Goal: Navigation & Orientation: Find specific page/section

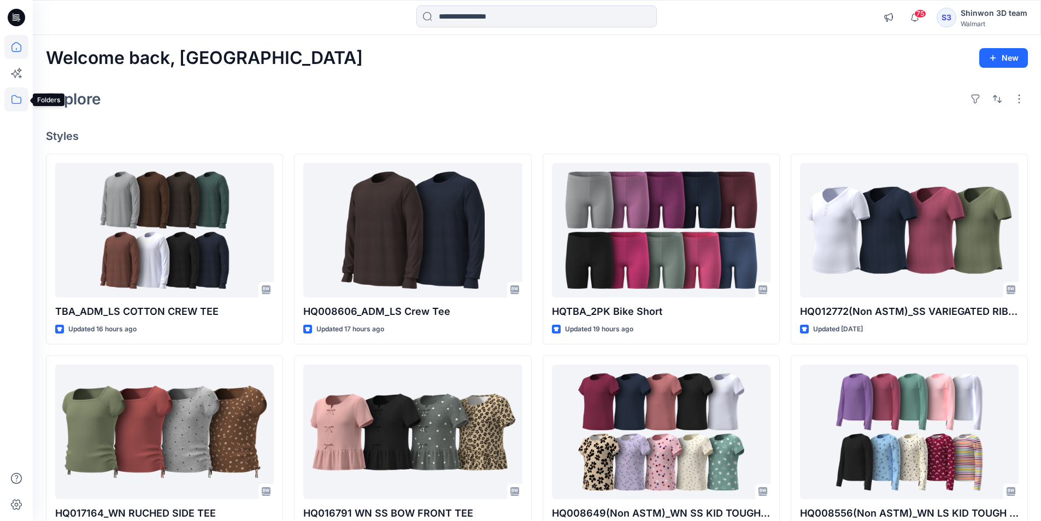
click at [19, 95] on icon at bounding box center [16, 99] width 24 height 24
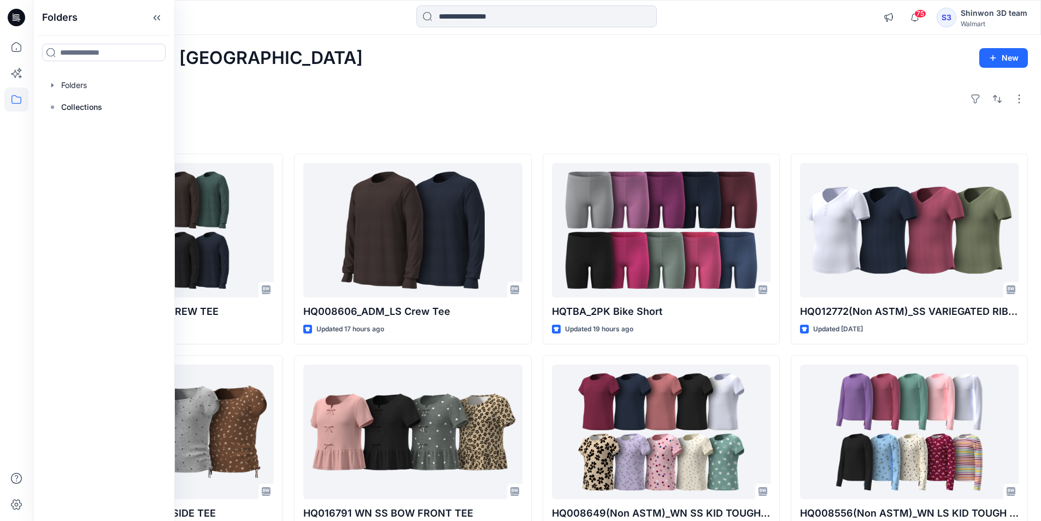
click at [362, 74] on div "Welcome back, Shinwon New Explore Styles TBA_ADM_LS COTTON CREW TEE Updated 16 …" at bounding box center [537, 417] width 1008 height 765
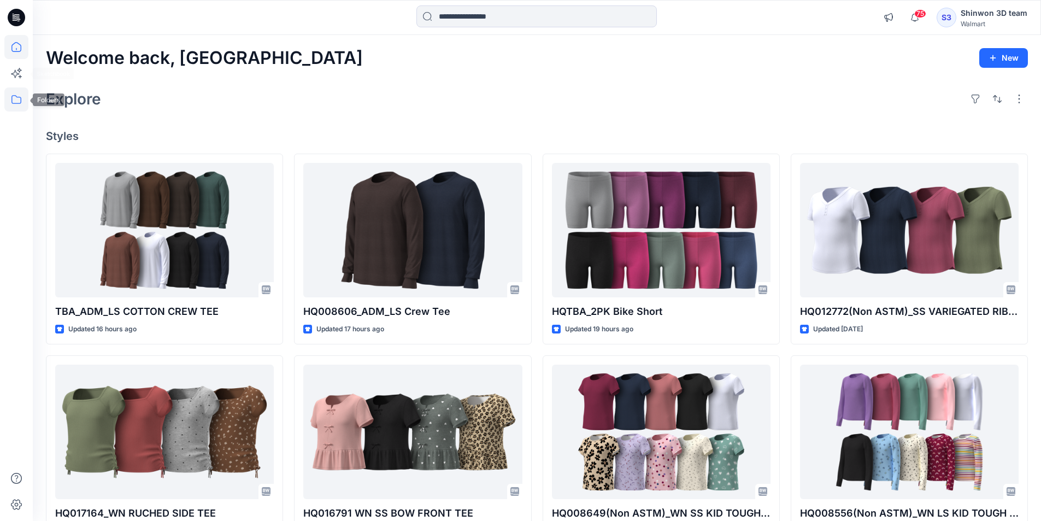
click at [17, 100] on icon at bounding box center [16, 99] width 24 height 24
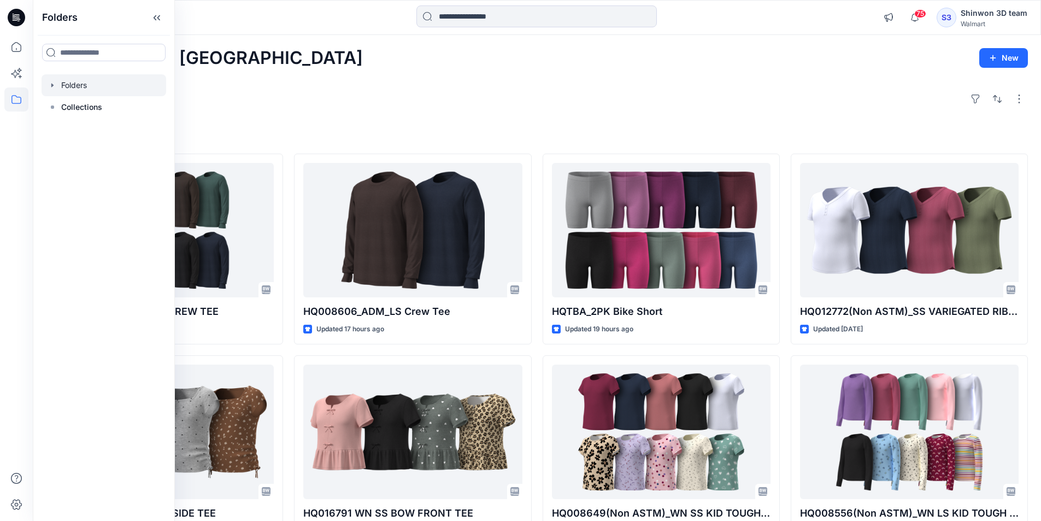
click at [61, 96] on div at bounding box center [104, 85] width 125 height 22
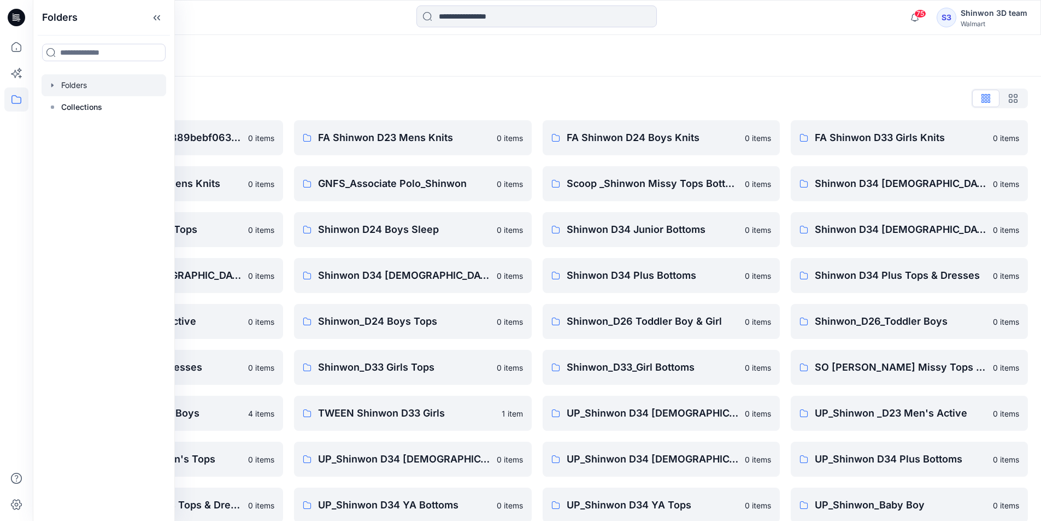
click at [337, 91] on div "Folders List" at bounding box center [537, 98] width 982 height 17
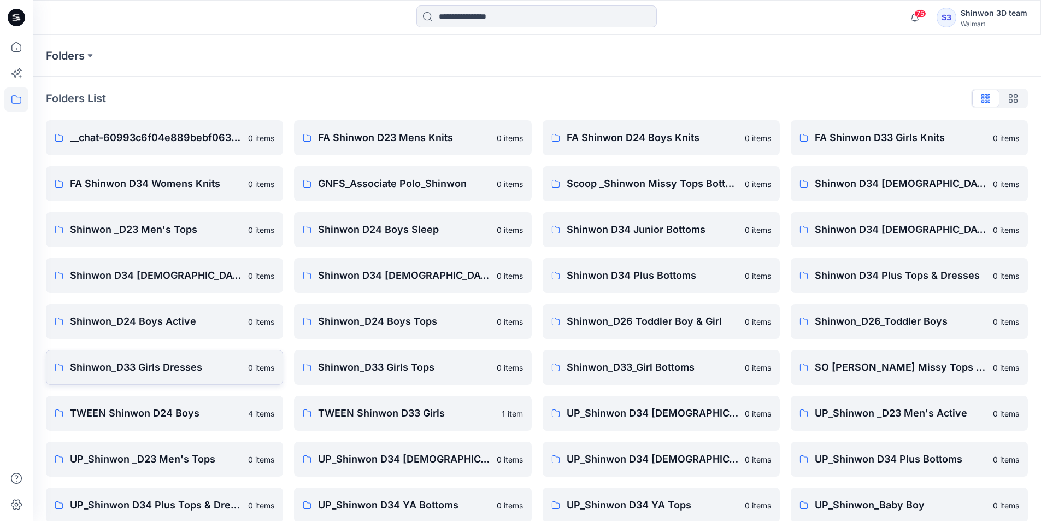
click at [228, 370] on p "Shinwon_D33 Girls Dresses" at bounding box center [156, 367] width 172 height 15
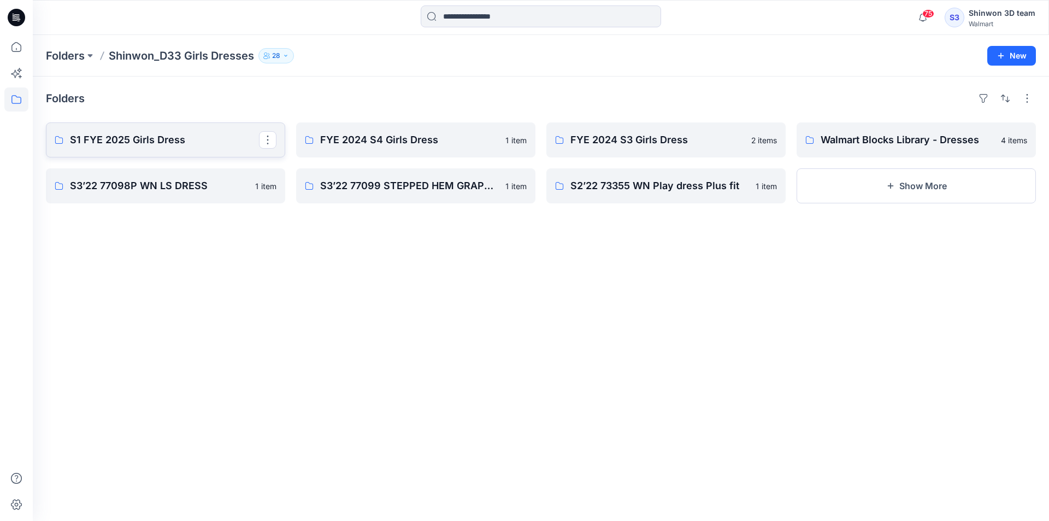
click at [232, 144] on p "S1 FYE 2025 Girls Dress" at bounding box center [164, 139] width 189 height 15
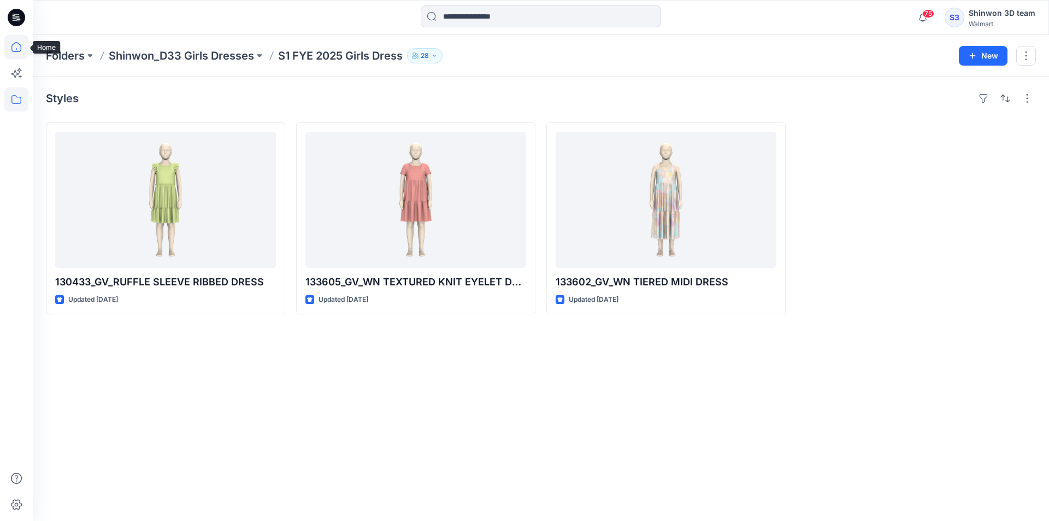
click at [19, 46] on icon at bounding box center [16, 47] width 24 height 24
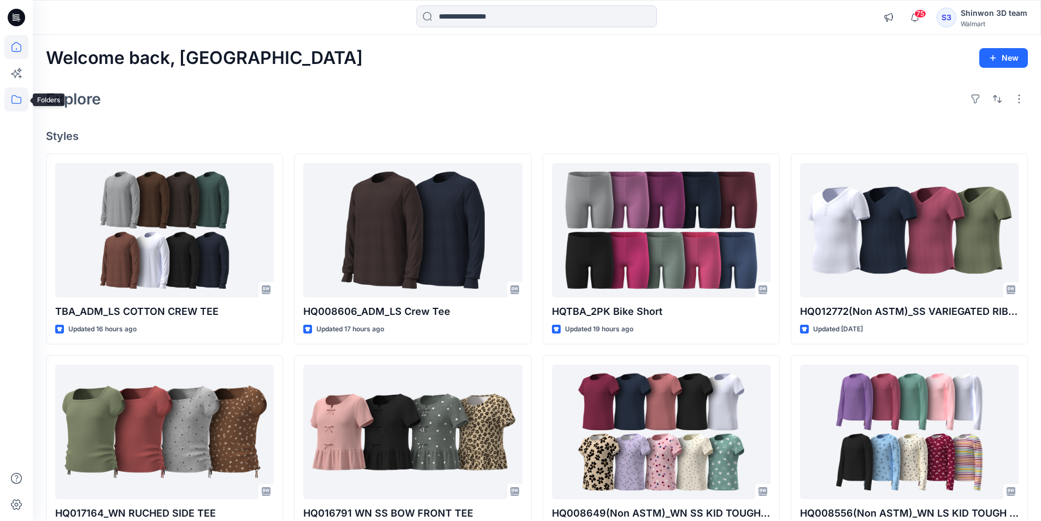
click at [26, 97] on icon at bounding box center [16, 99] width 24 height 24
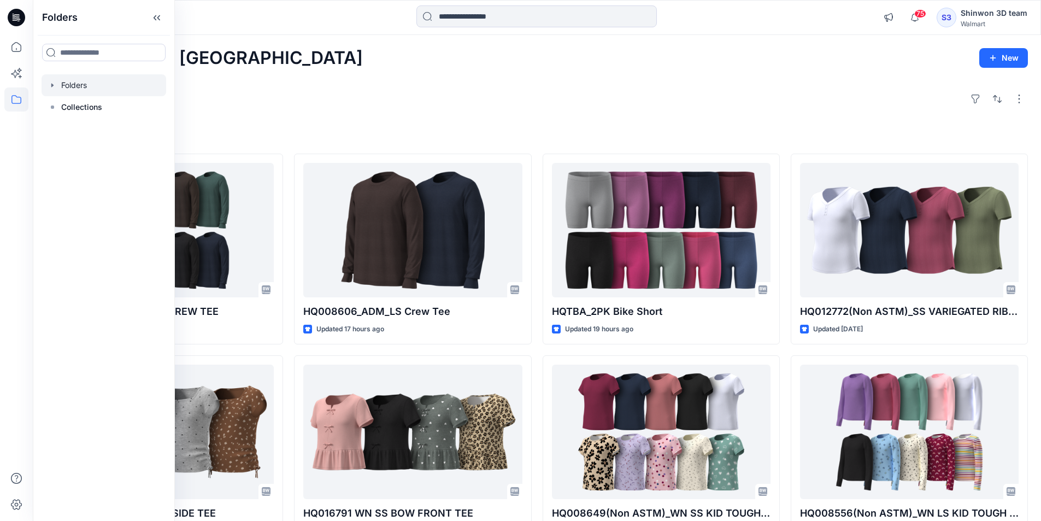
click at [134, 87] on div at bounding box center [104, 85] width 125 height 22
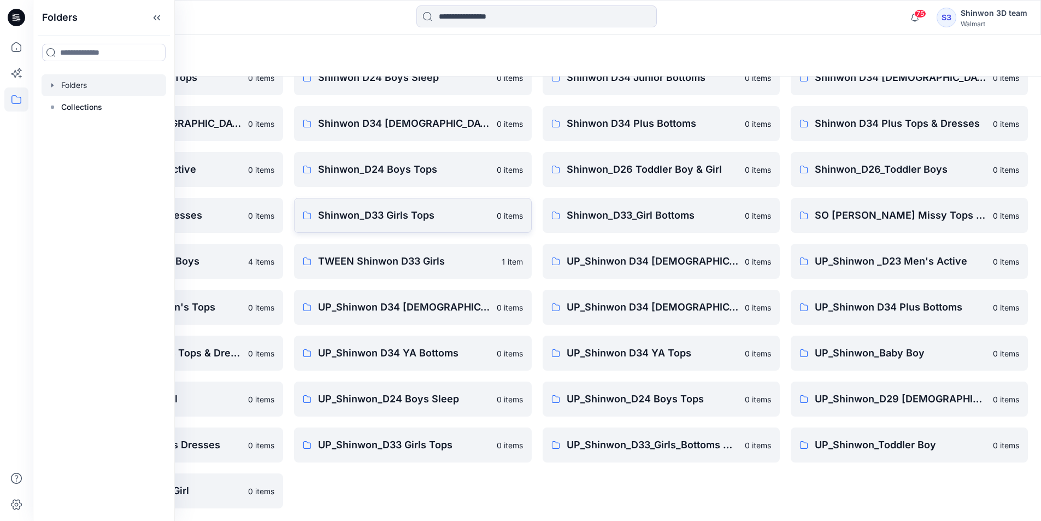
scroll to position [152, 0]
click at [439, 483] on div "FA Shinwon D23 Mens Knits 0 items GNFS_Associate Polo_Shinwon 0 items Shinwon D…" at bounding box center [412, 238] width 237 height 540
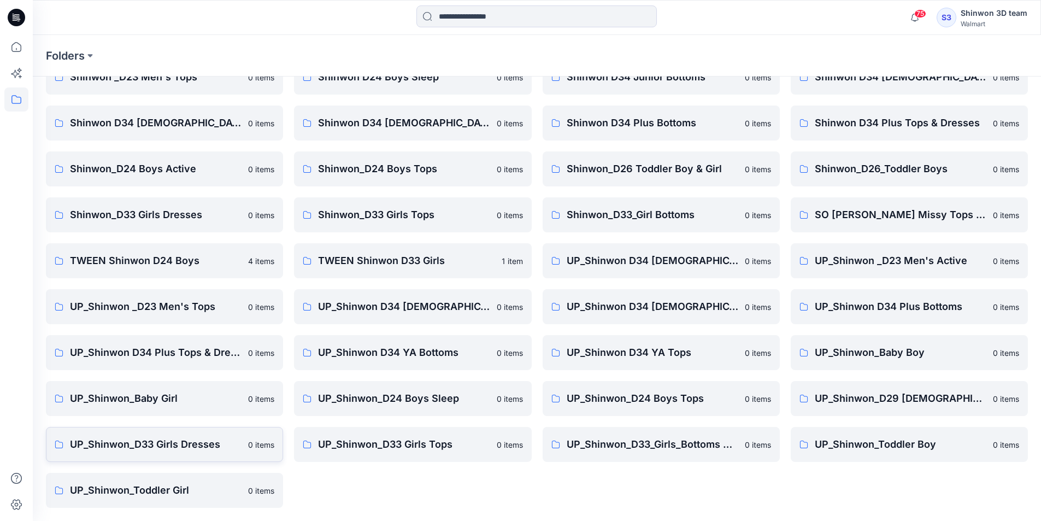
click at [171, 438] on p "UP_Shinwon_D33 Girls Dresses" at bounding box center [156, 444] width 172 height 15
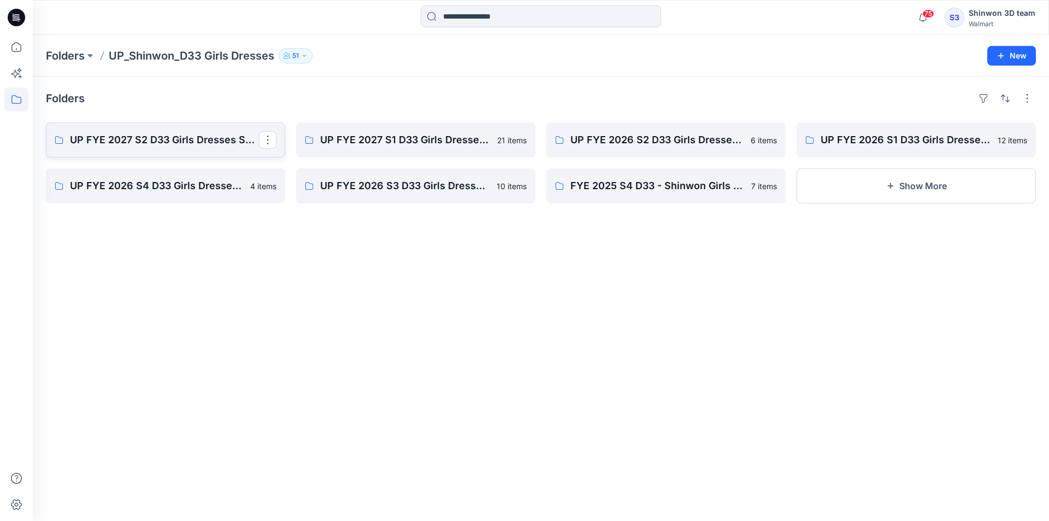
click at [198, 140] on p "UP FYE 2027 S2 D33 Girls Dresses Shinwon" at bounding box center [164, 139] width 189 height 15
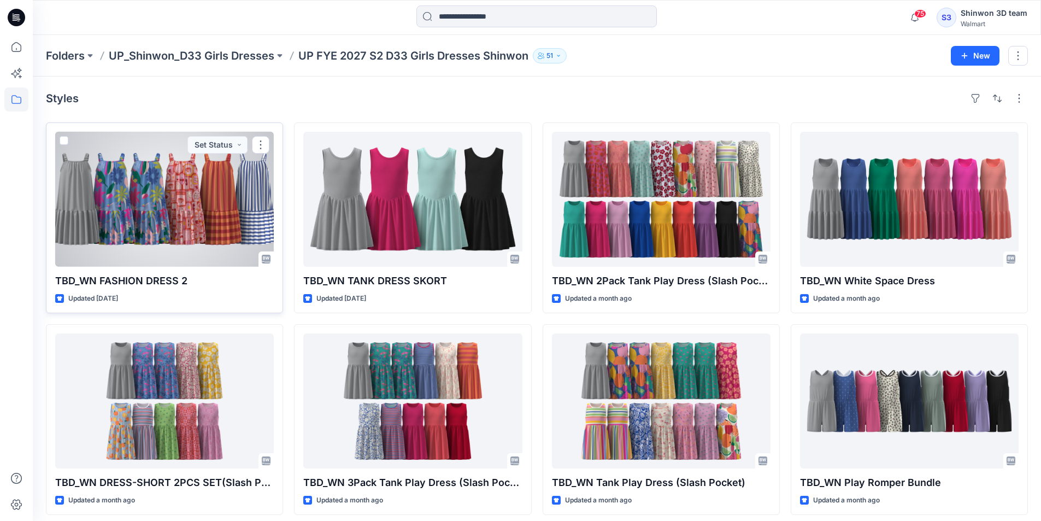
click at [191, 225] on div at bounding box center [164, 199] width 219 height 135
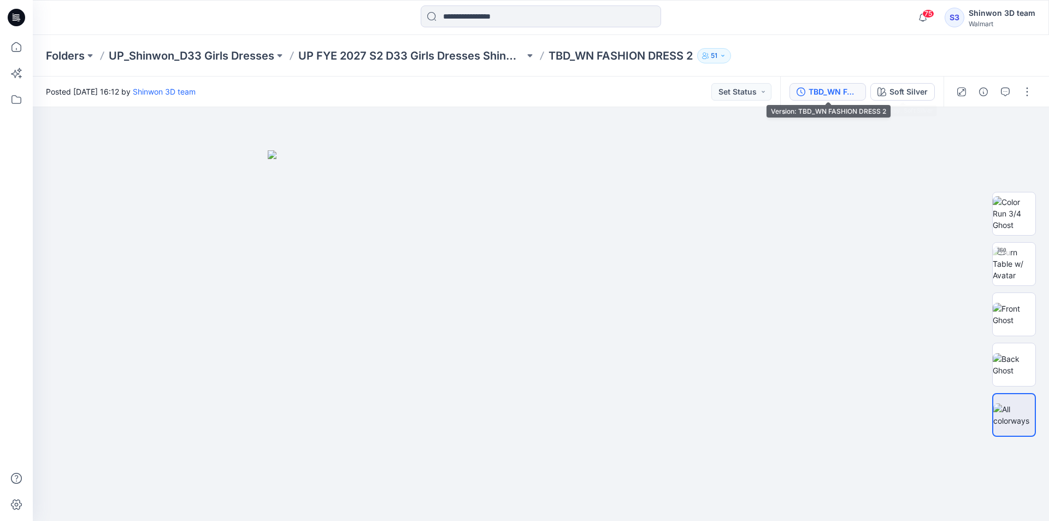
click at [843, 95] on div "TBD_WN FASHION DRESS 2" at bounding box center [834, 92] width 50 height 12
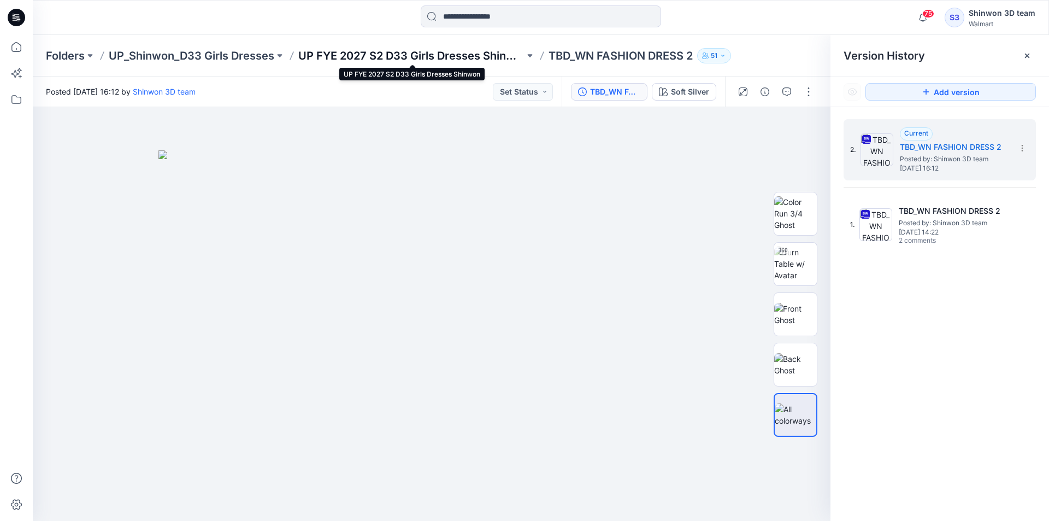
click at [480, 60] on p "UP FYE 2027 S2 D33 Girls Dresses Shinwon" at bounding box center [411, 55] width 226 height 15
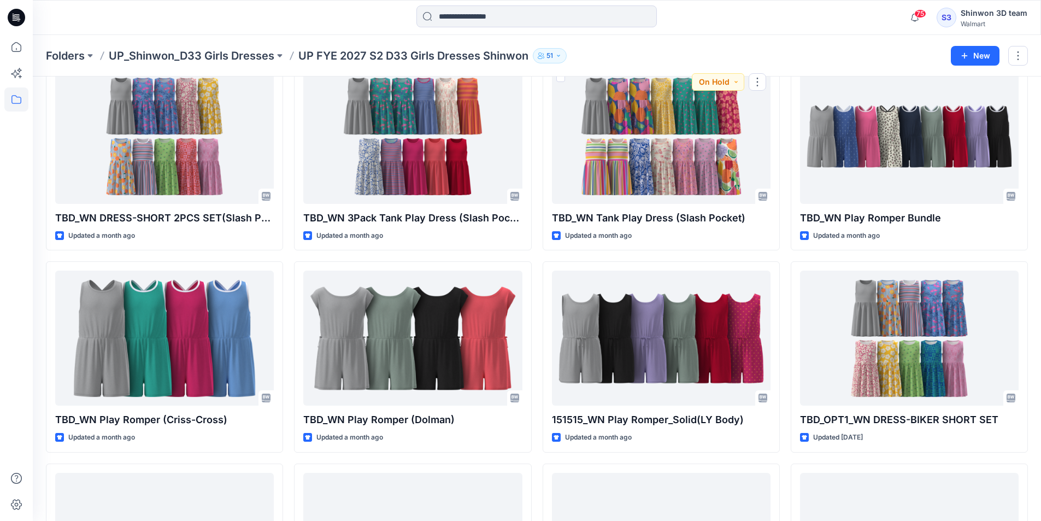
scroll to position [273, 0]
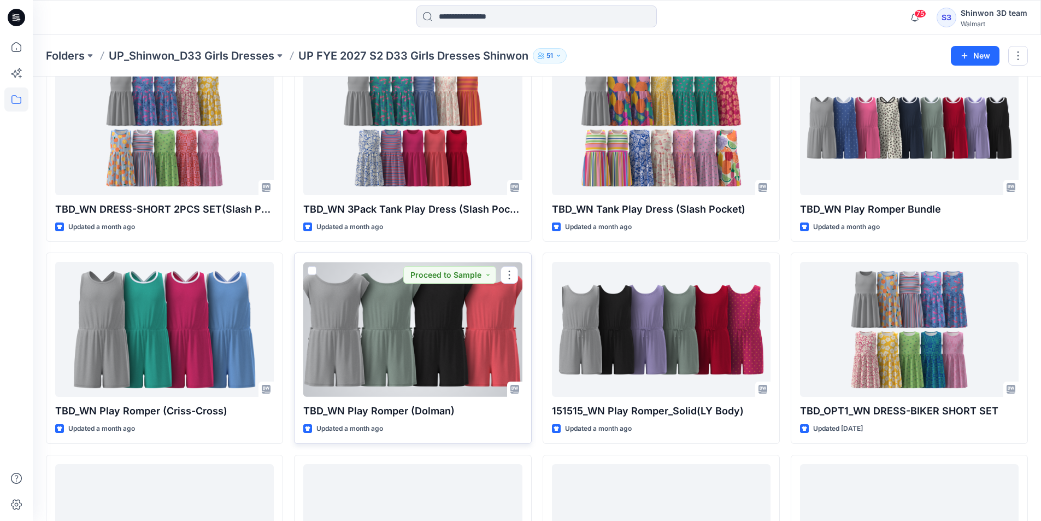
click at [478, 304] on div at bounding box center [412, 329] width 219 height 135
